Goal: Task Accomplishment & Management: Manage account settings

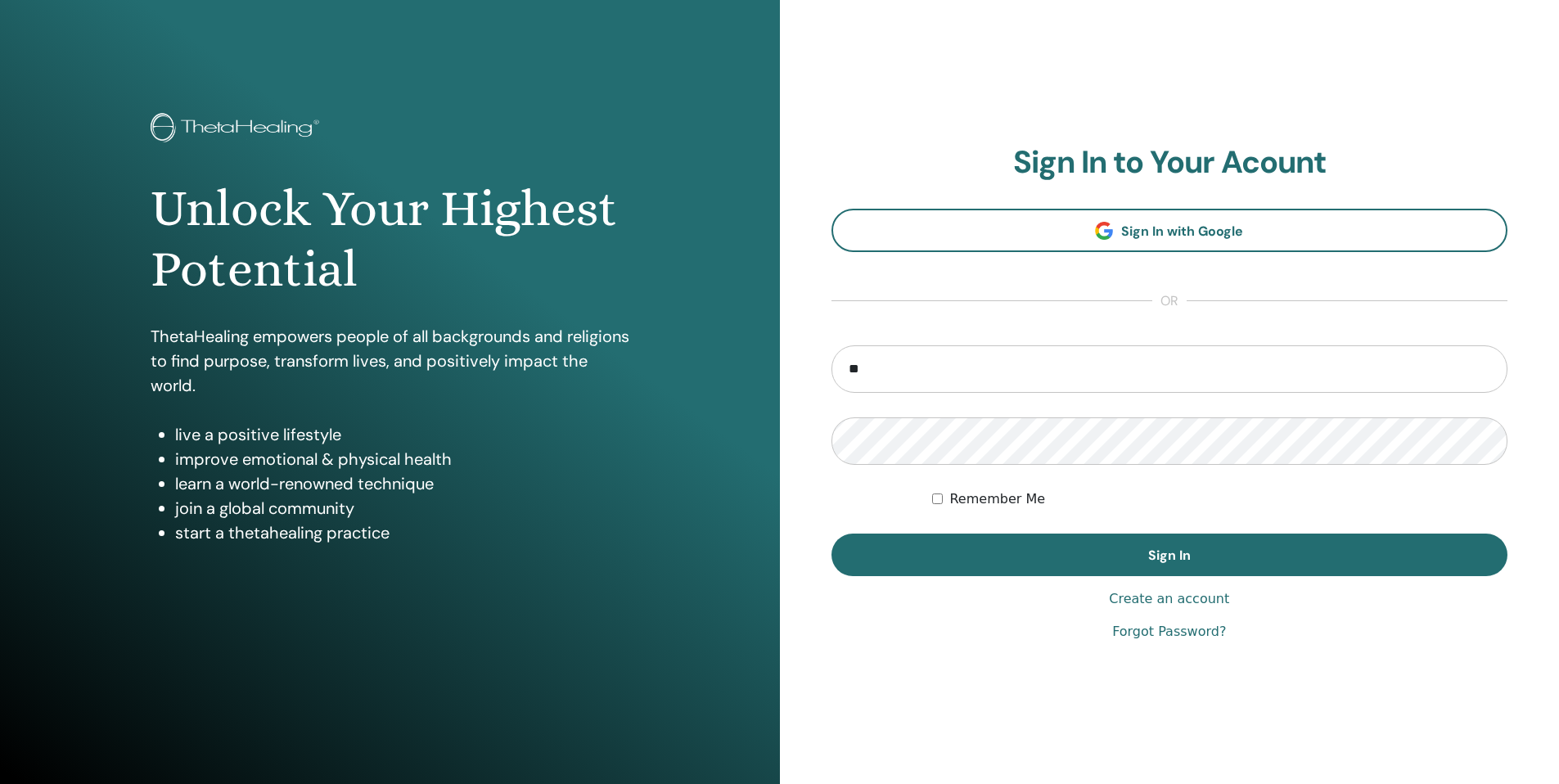
type input "**********"
click at [832, 533] on button "Sign In" at bounding box center [1170, 554] width 677 height 42
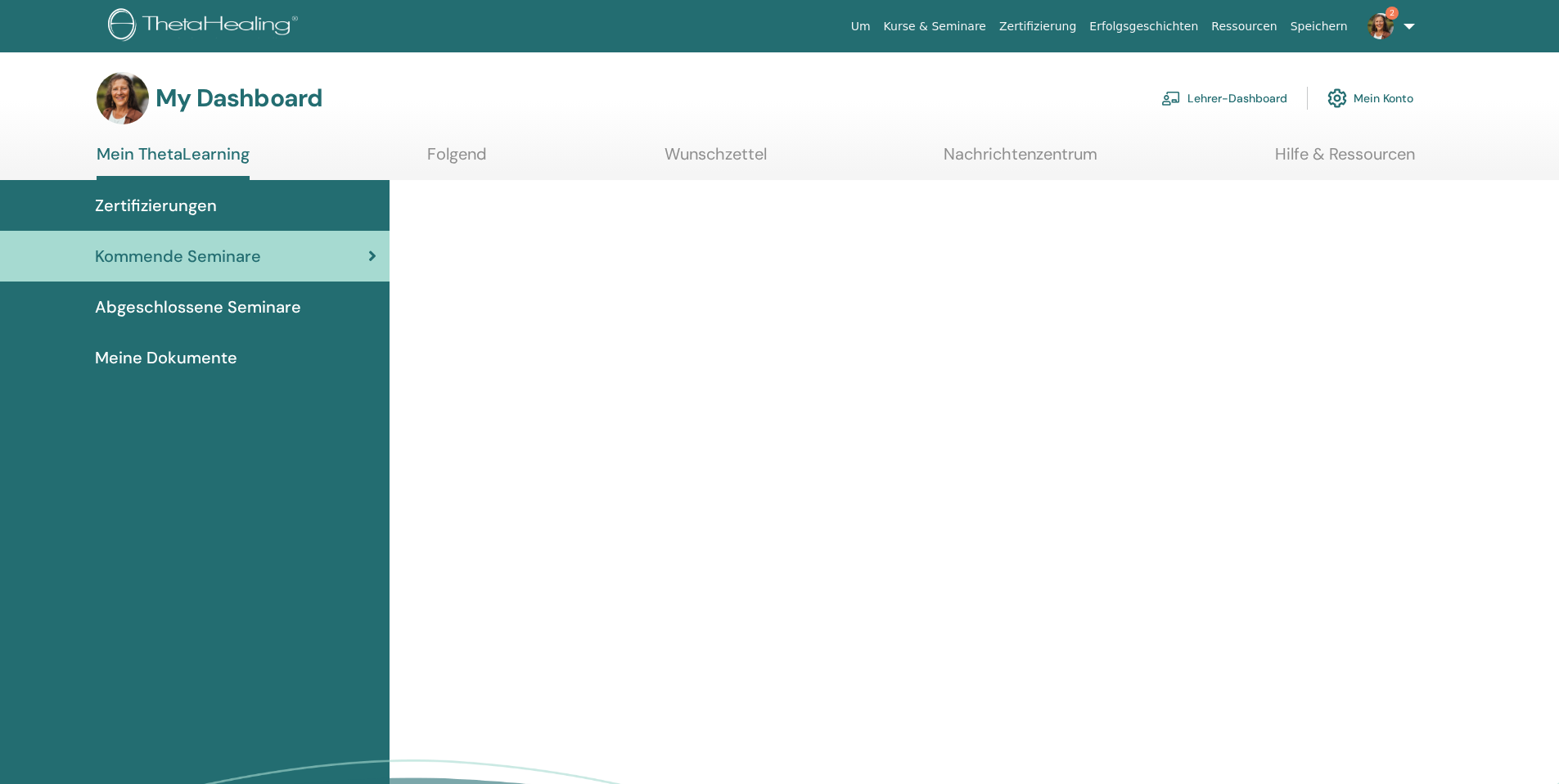
click at [1170, 96] on img at bounding box center [1171, 98] width 19 height 14
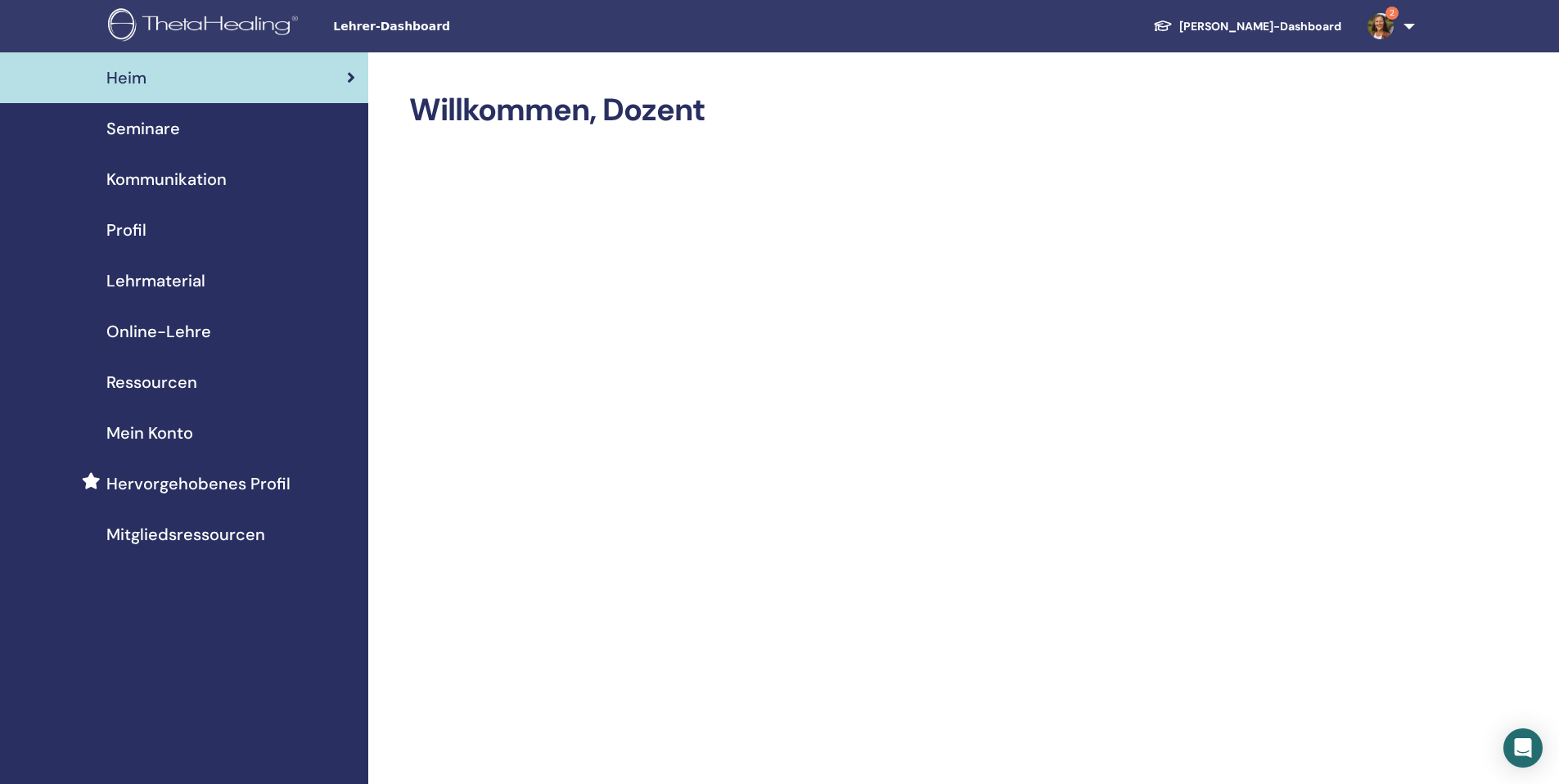
click at [135, 123] on span "Seminare" at bounding box center [143, 127] width 73 height 24
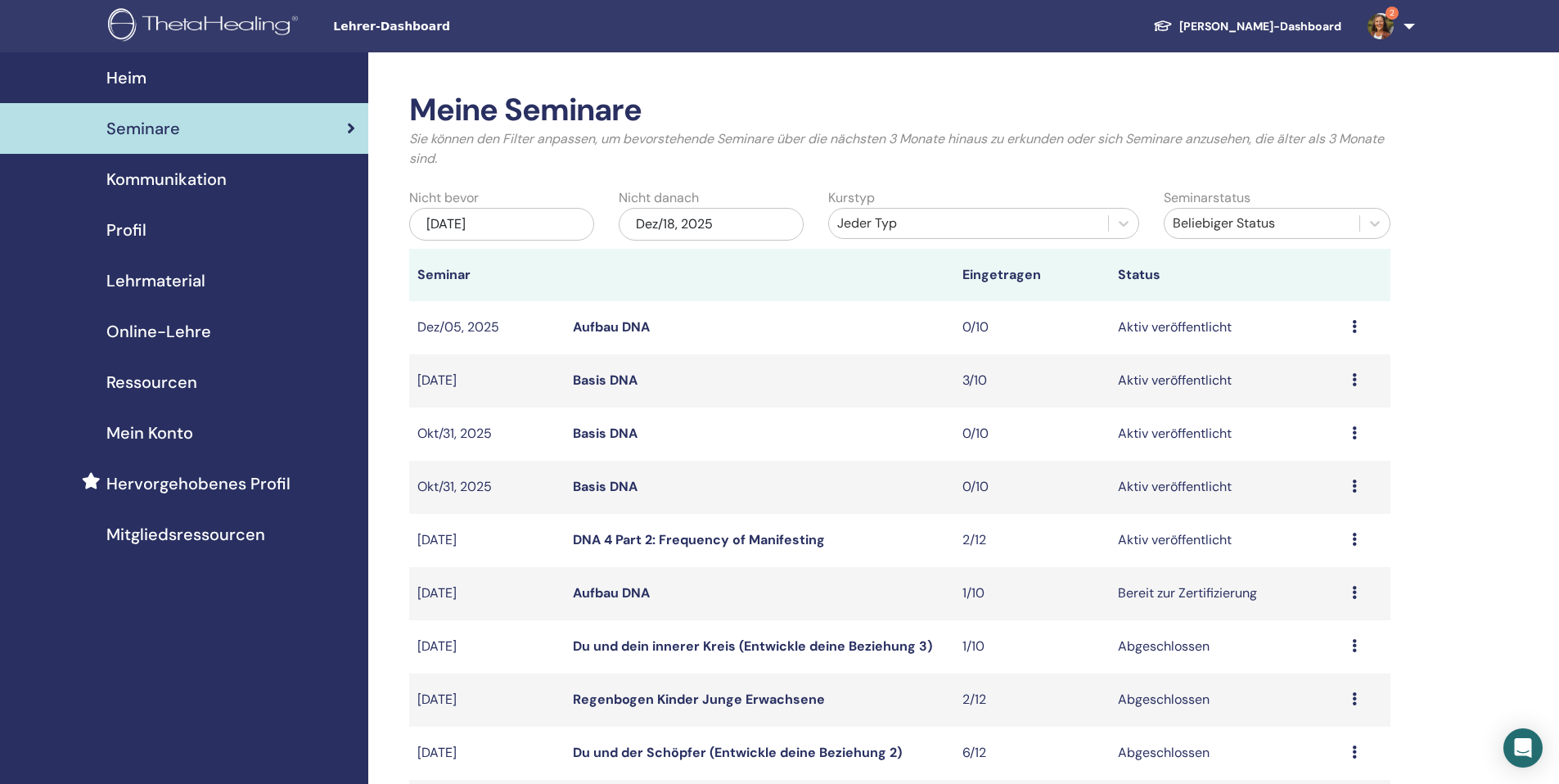
click at [616, 537] on link "DNA 4 Part 2: Frequency of Manifesting" at bounding box center [698, 540] width 252 height 17
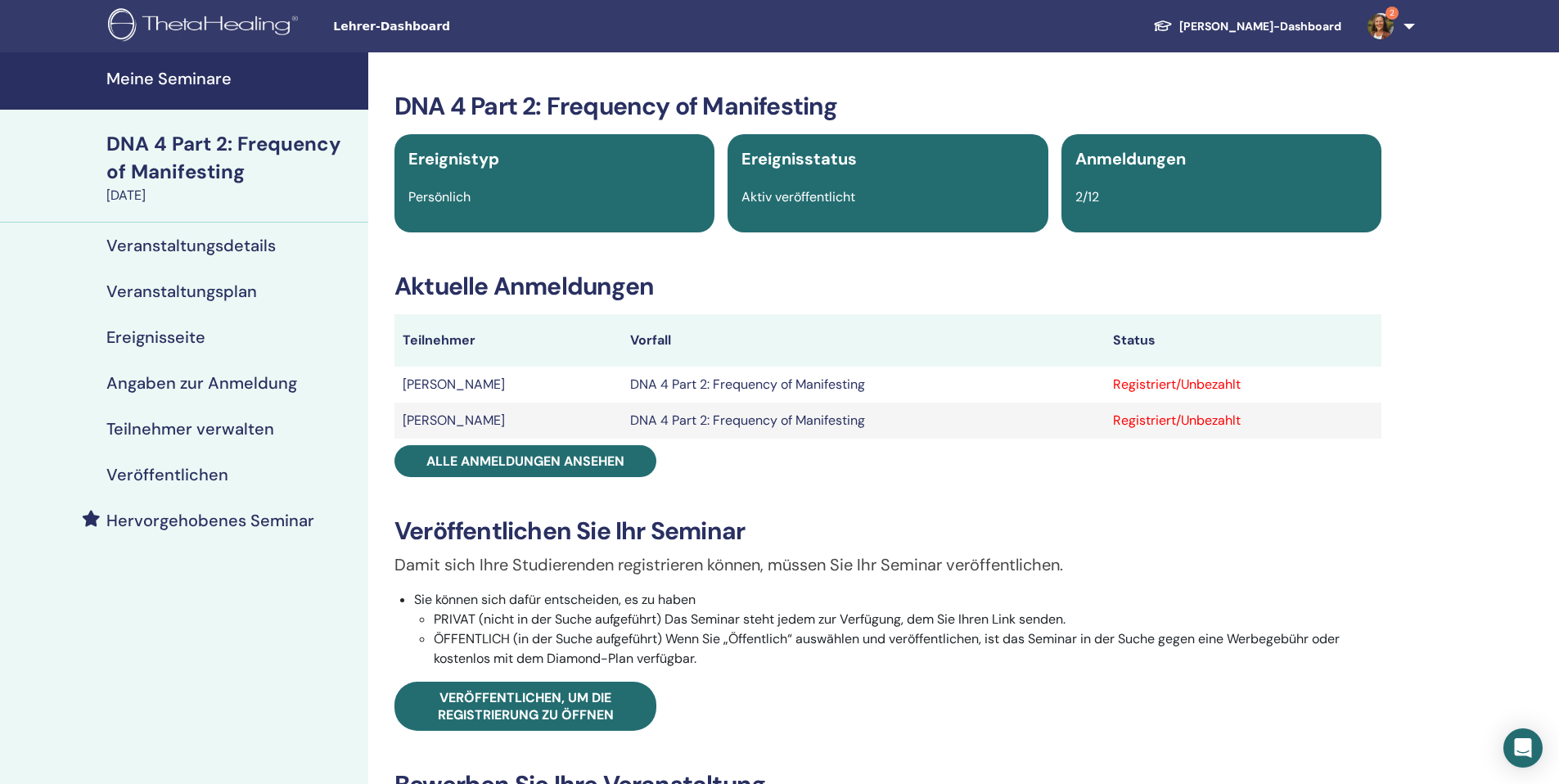
click at [185, 247] on h4 "Veranstaltungsdetails" at bounding box center [190, 245] width 169 height 19
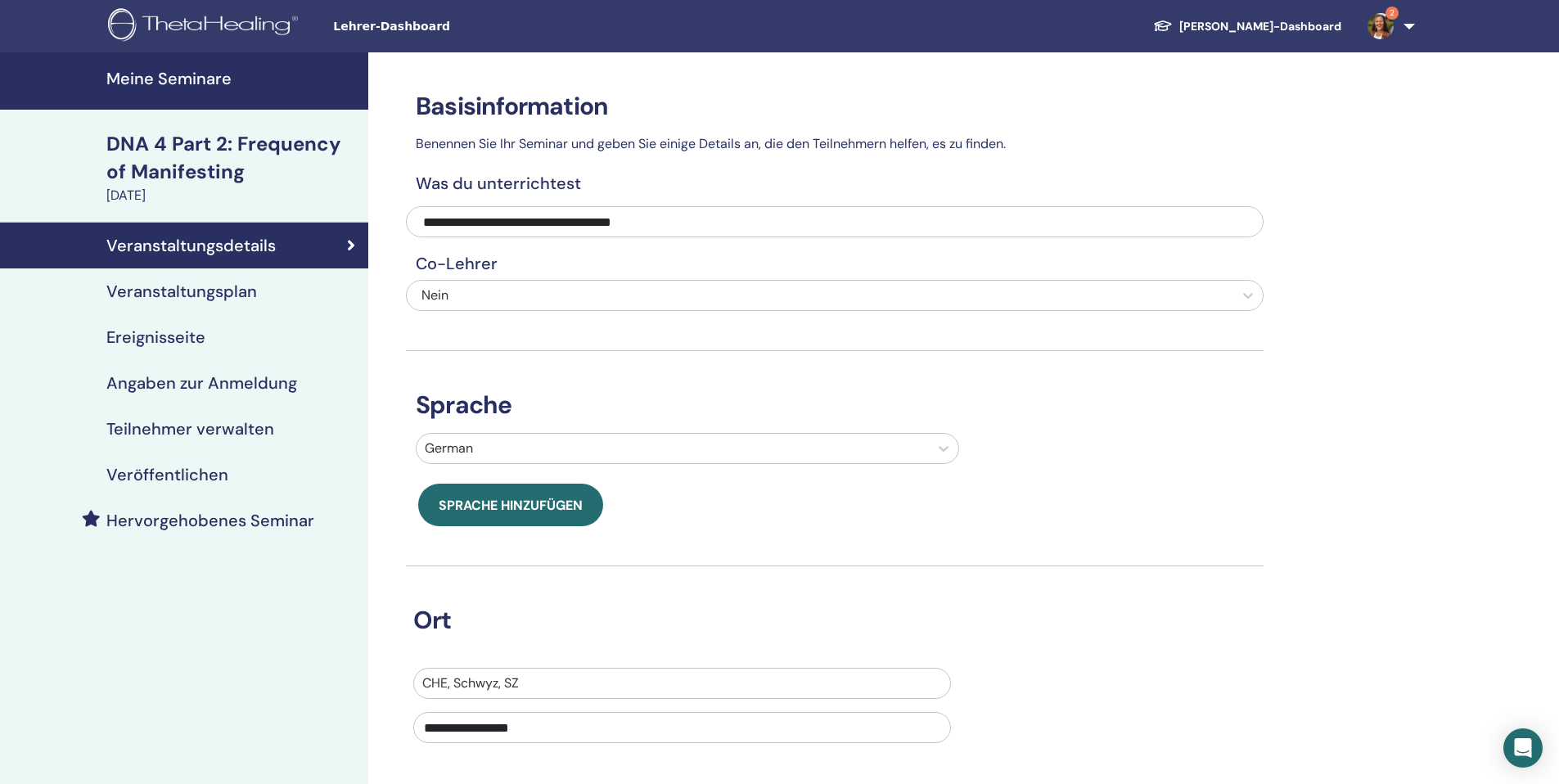
click at [177, 293] on h4 "Veranstaltungsplan" at bounding box center [182, 291] width 151 height 19
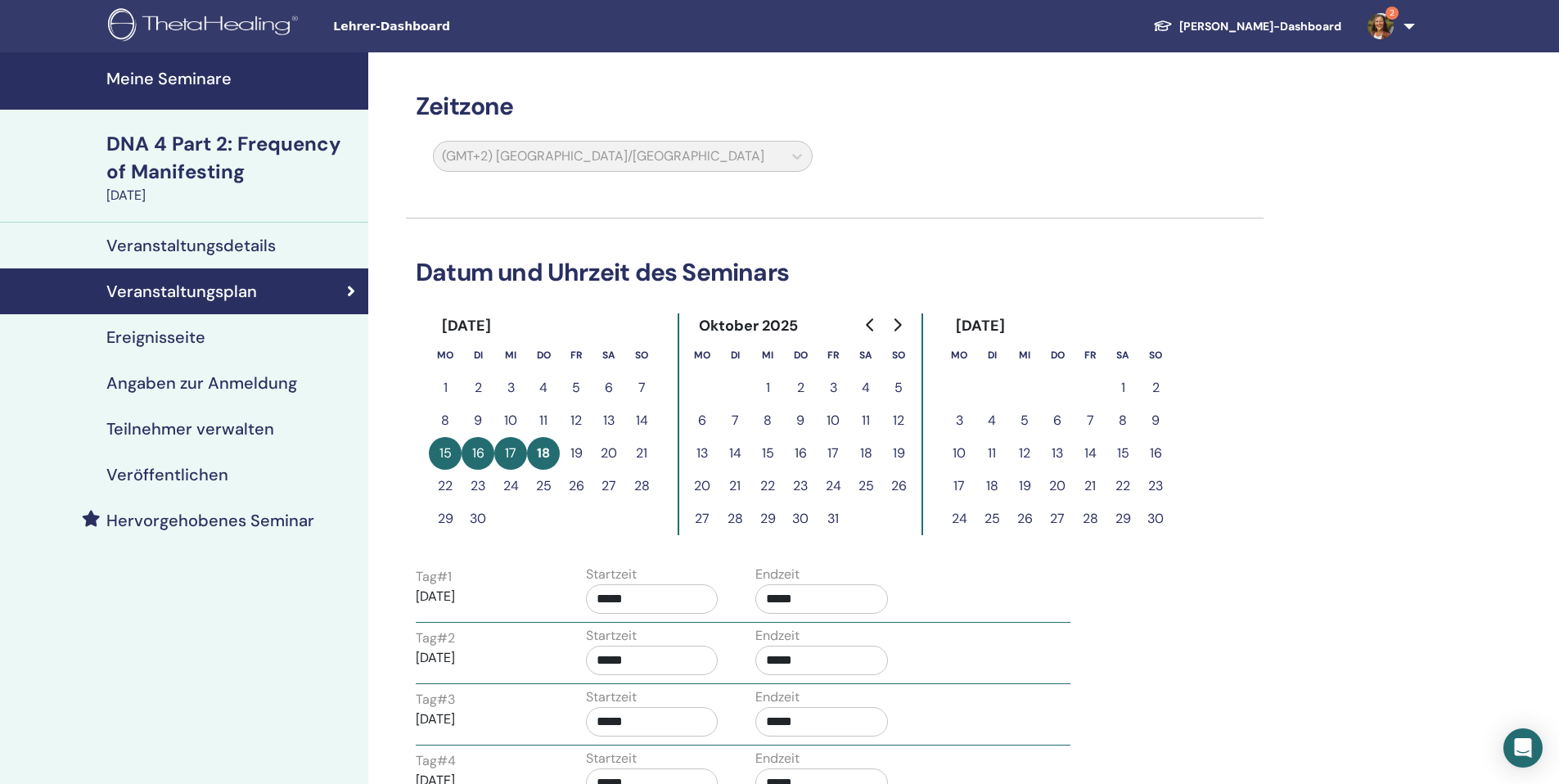
click at [128, 77] on h4 "Meine Seminare" at bounding box center [232, 78] width 252 height 19
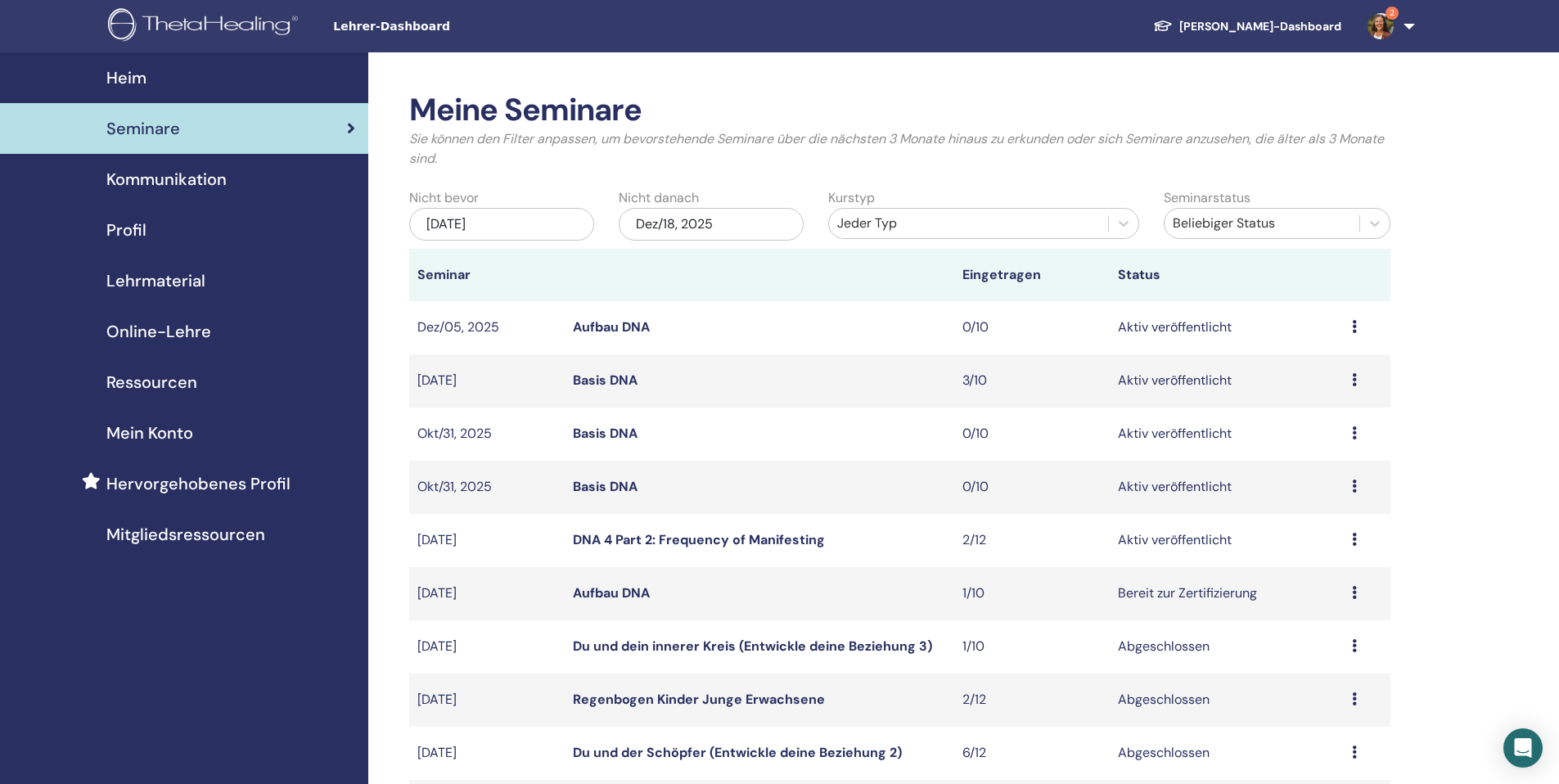
click at [1357, 540] on div "Vorschau Bearbeiten Teilnehmer Absagen" at bounding box center [1366, 540] width 30 height 19
click at [1315, 603] on link "Teilnehmer" at bounding box center [1314, 602] width 67 height 17
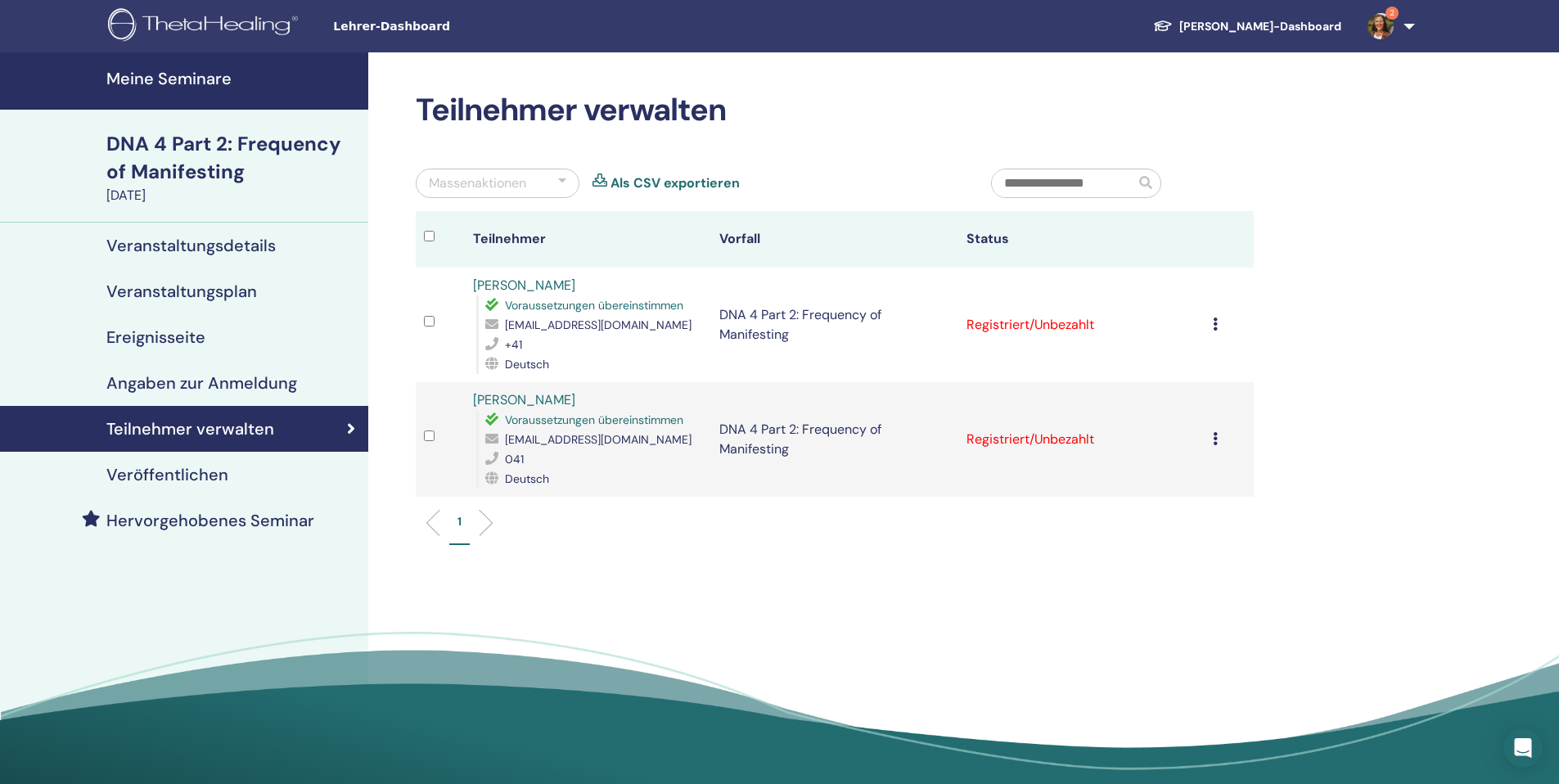
click at [1213, 325] on icon at bounding box center [1214, 324] width 5 height 14
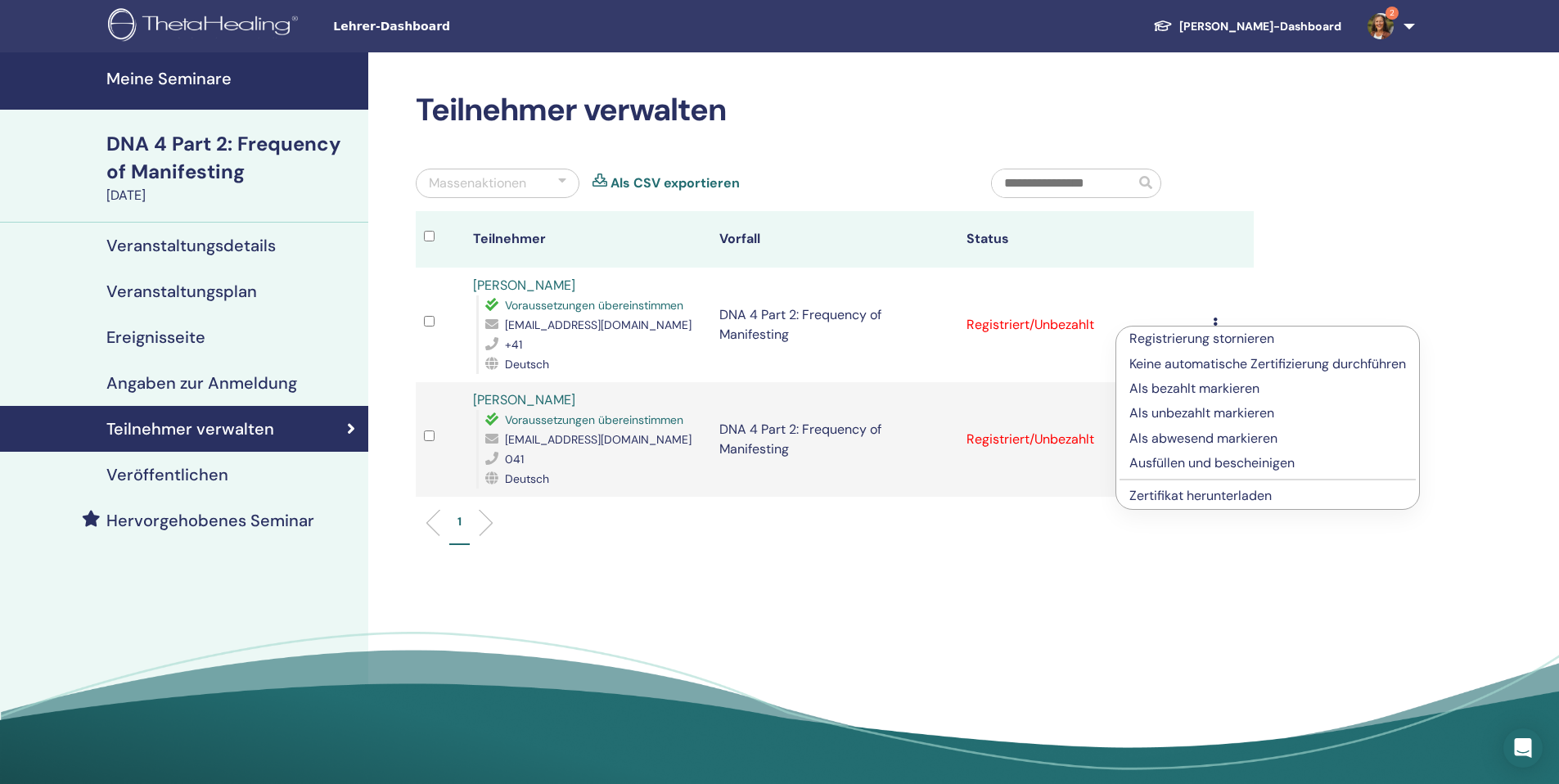
click at [1195, 462] on p "Ausfüllen und bescheinigen" at bounding box center [1267, 462] width 276 height 19
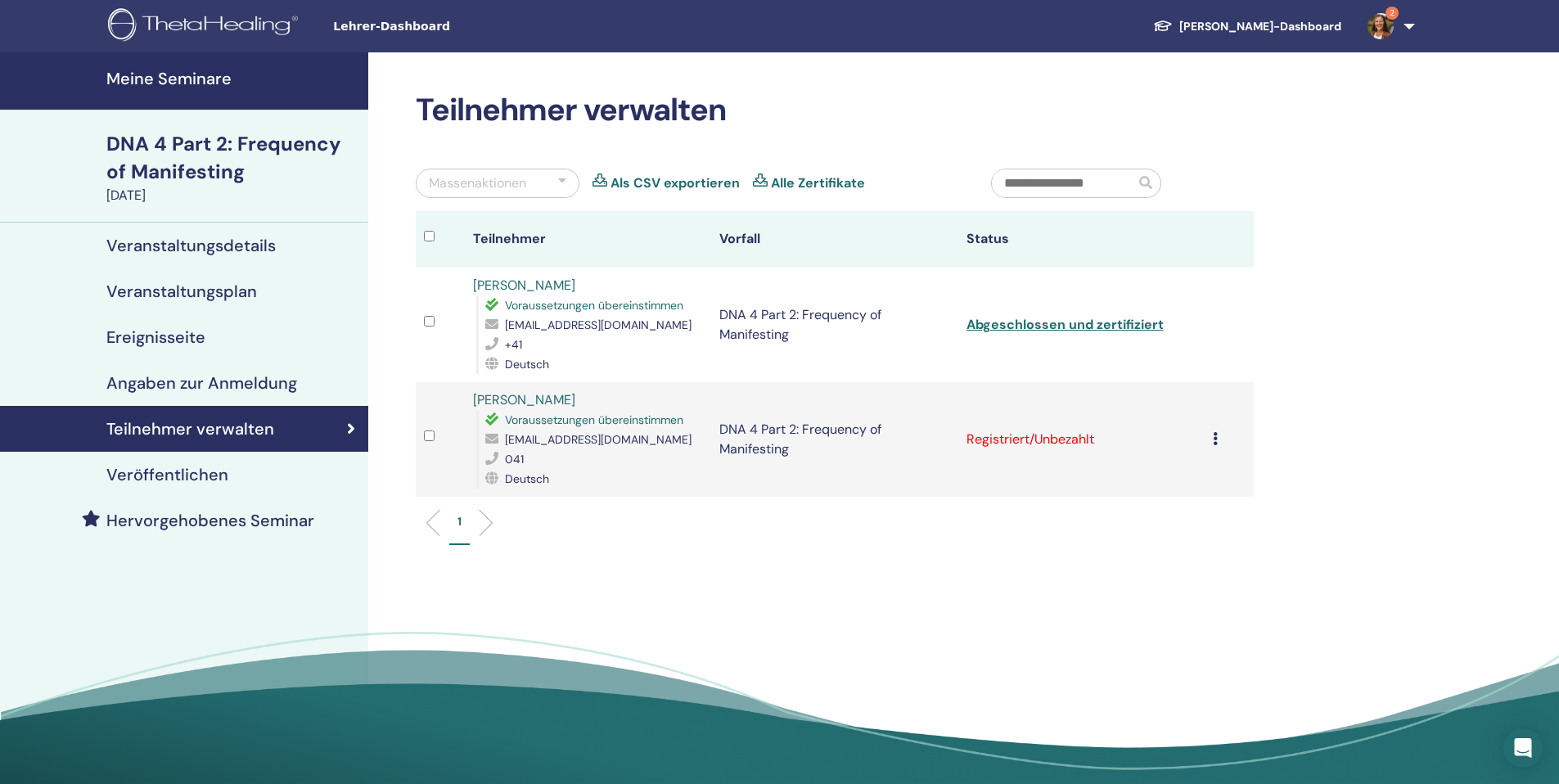
click at [1217, 445] on div "Registrierung stornieren Keine automatische Zertifizierung durchführen Als beza…" at bounding box center [1229, 439] width 33 height 19
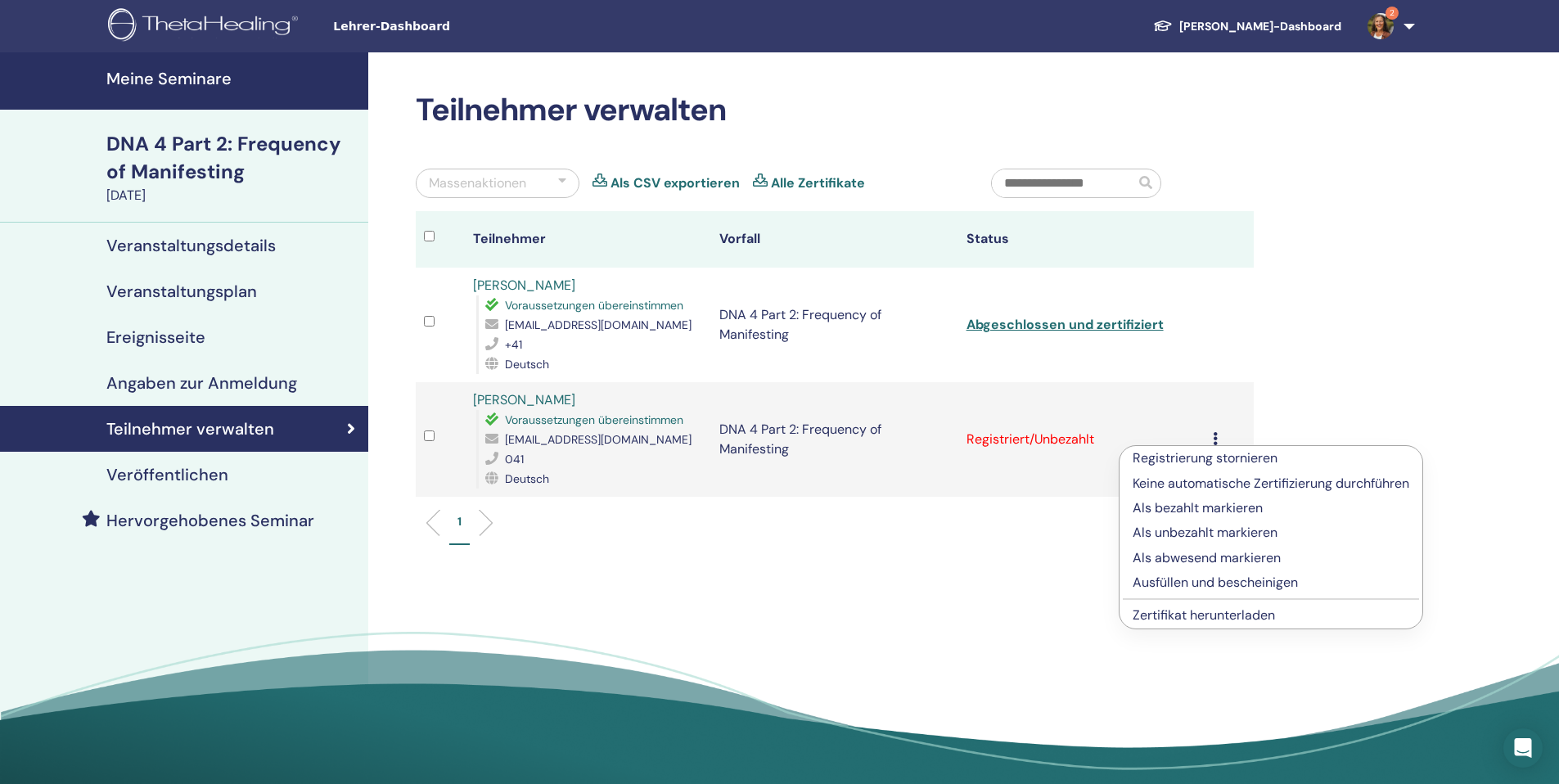
click at [1177, 583] on p "Ausfüllen und bescheinigen" at bounding box center [1270, 582] width 276 height 19
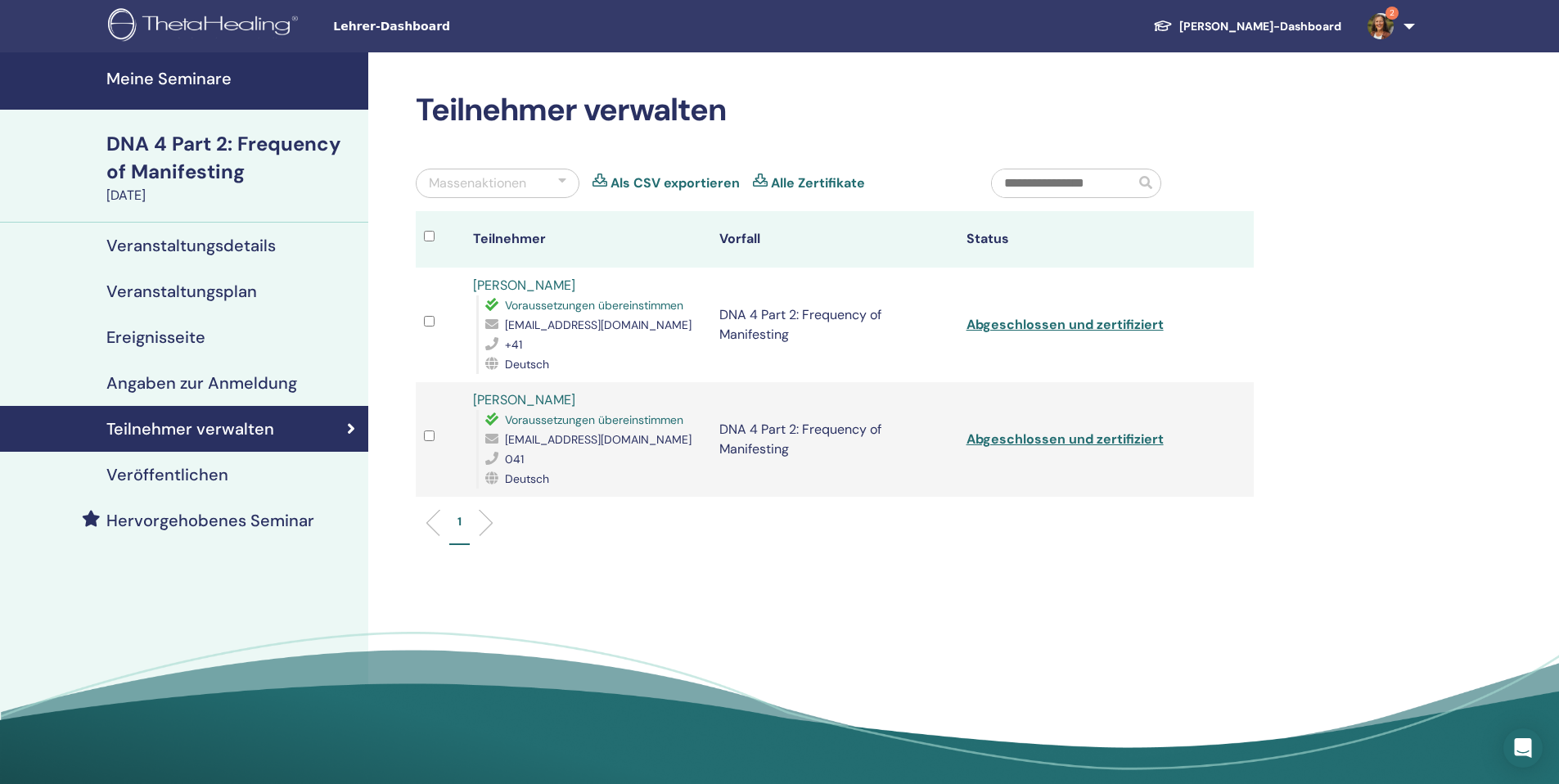
click at [1389, 30] on img at bounding box center [1380, 26] width 26 height 26
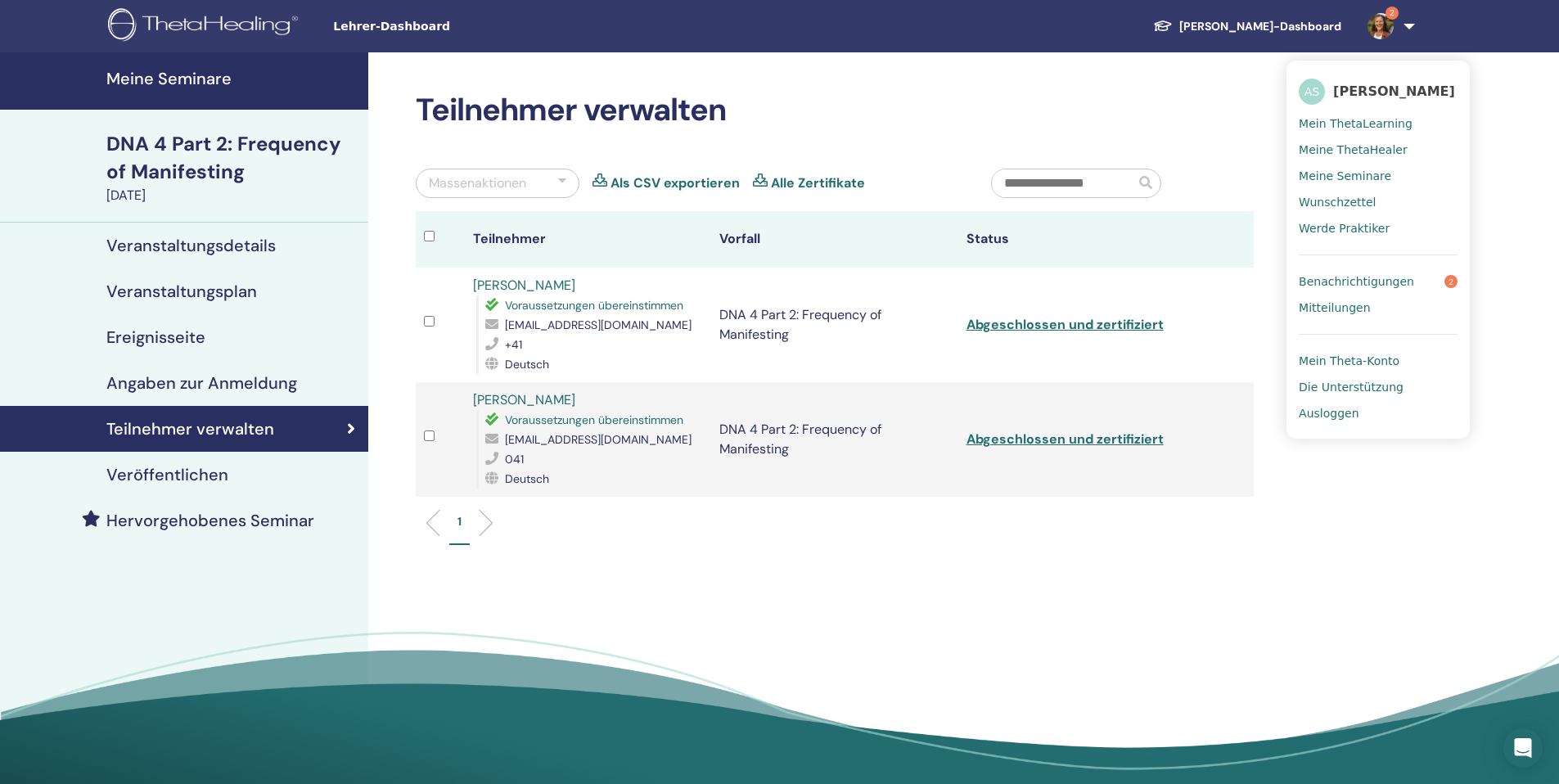
click at [1333, 409] on span "Ausloggen" at bounding box center [1328, 412] width 60 height 14
